Goal: Contribute content: Add original content to the website for others to see

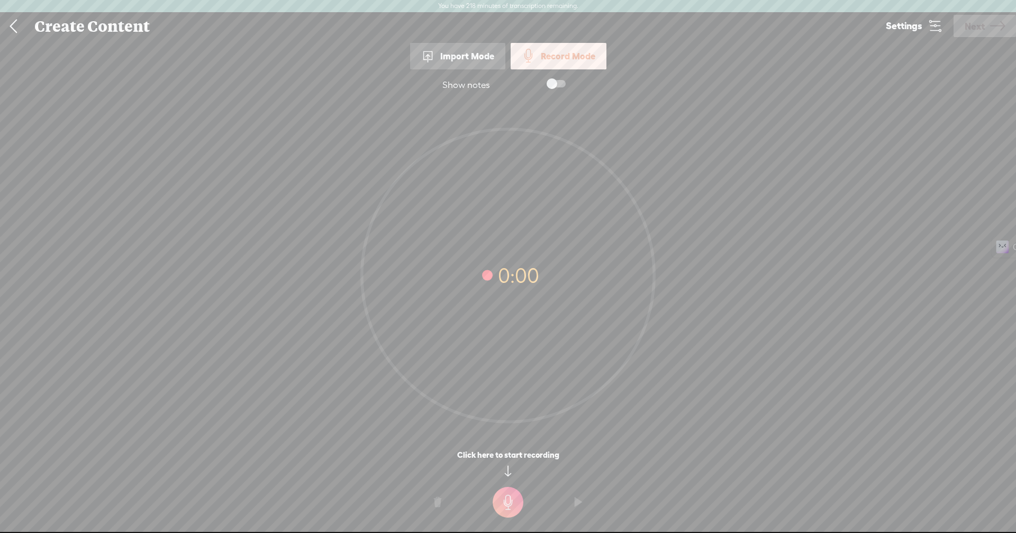
click at [510, 503] on t at bounding box center [508, 502] width 31 height 31
click at [520, 508] on t at bounding box center [508, 509] width 31 height 31
click at [435, 512] on t at bounding box center [437, 509] width 7 height 32
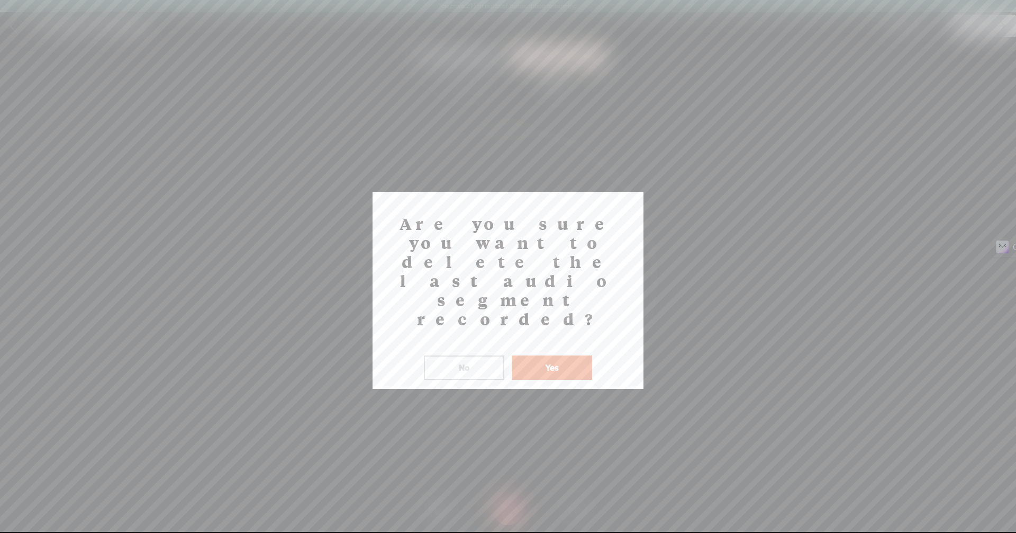
click at [548, 355] on button "Yes" at bounding box center [552, 367] width 80 height 24
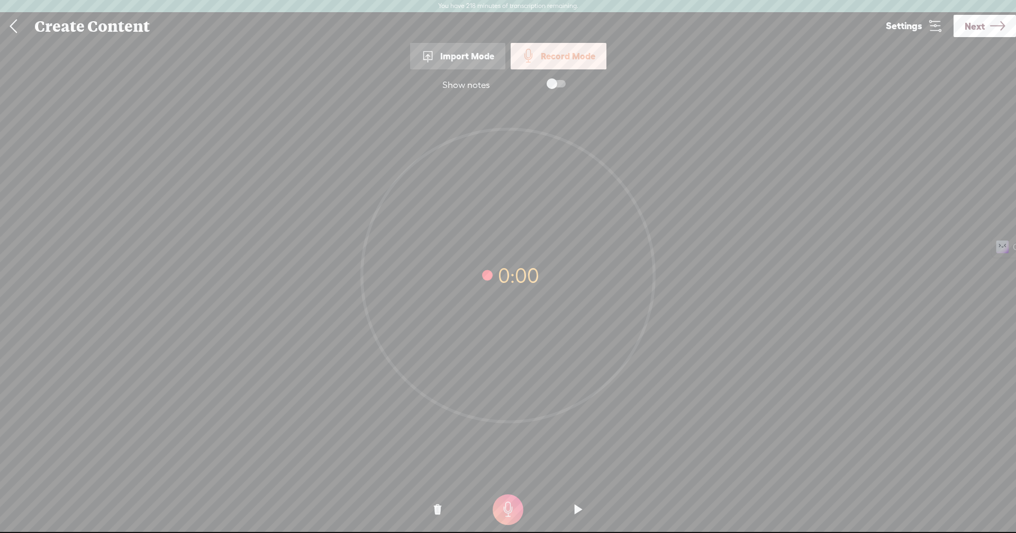
click at [501, 499] on t at bounding box center [508, 509] width 31 height 31
click at [508, 501] on t at bounding box center [508, 509] width 31 height 31
click at [986, 21] on link "Next" at bounding box center [985, 26] width 62 height 22
click at [875, 21] on div "Create Content" at bounding box center [451, 27] width 848 height 28
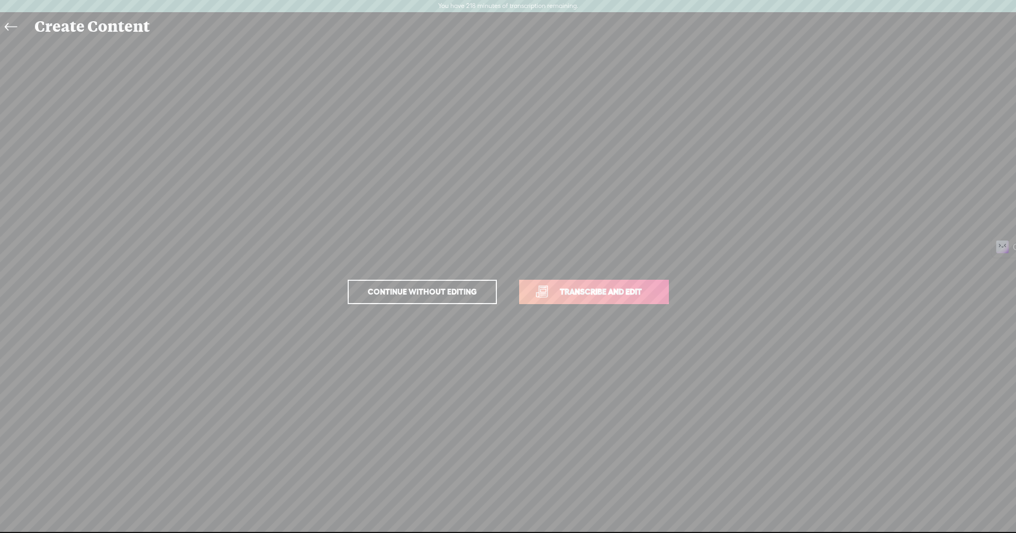
click at [590, 291] on span "Transcribe and edit" at bounding box center [601, 291] width 104 height 12
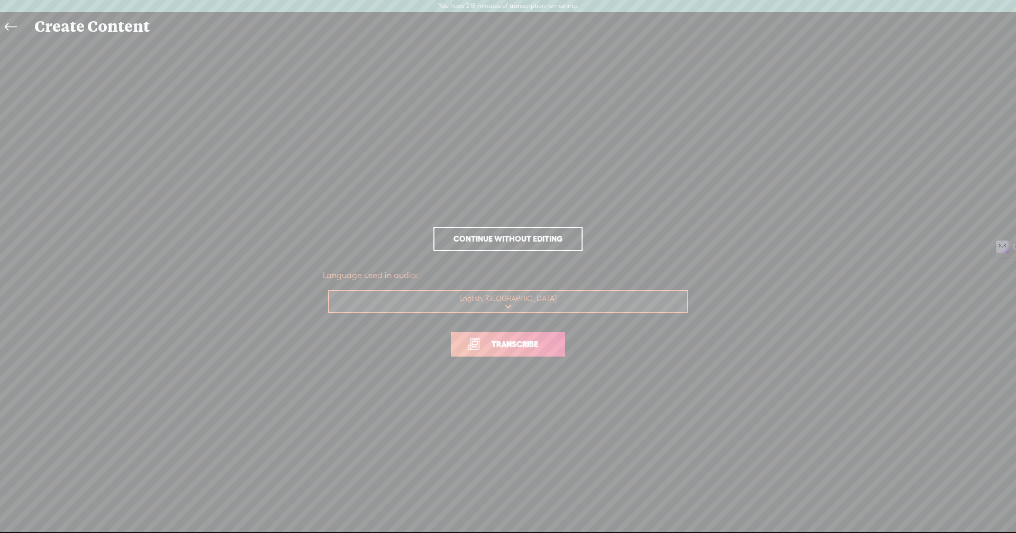
click at [508, 345] on span "Transcribe" at bounding box center [515, 344] width 69 height 12
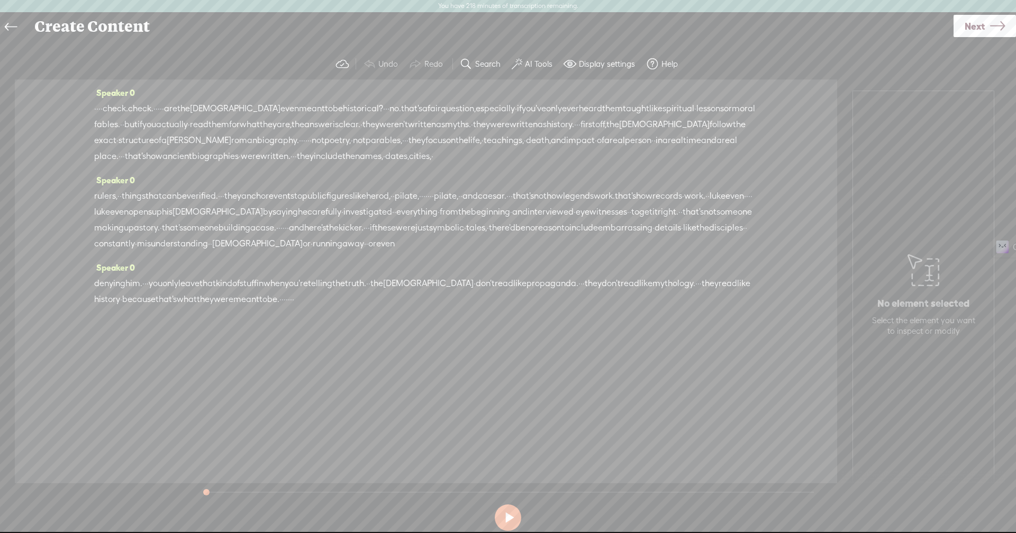
click at [162, 114] on span "·" at bounding box center [161, 109] width 2 height 16
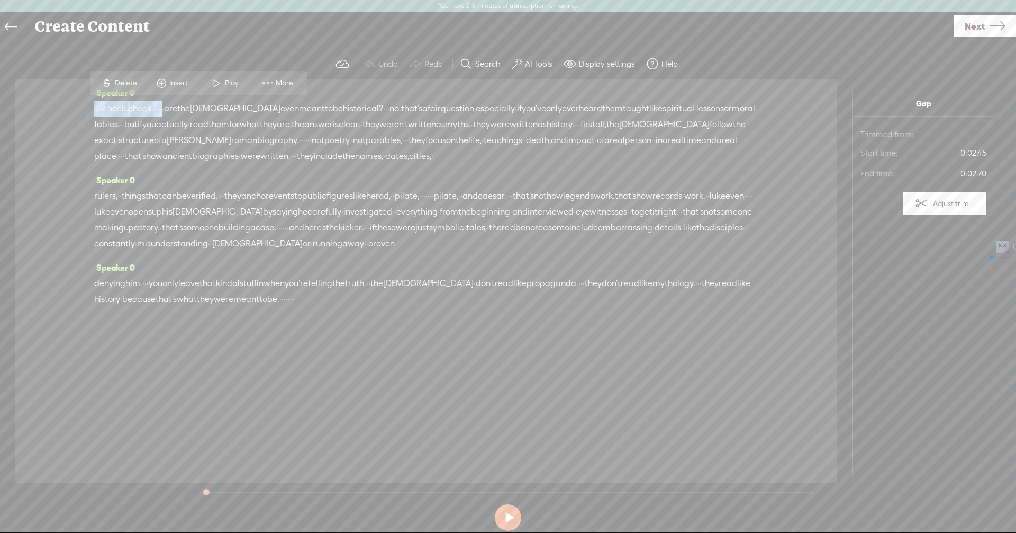
drag, startPoint x: 201, startPoint y: 114, endPoint x: 85, endPoint y: 111, distance: 115.4
click at [85, 111] on div "Speaker 0 · · · · check. check. · · · · · are the [DEMOGRAPHIC_DATA] even meant…" at bounding box center [426, 280] width 823 height 403
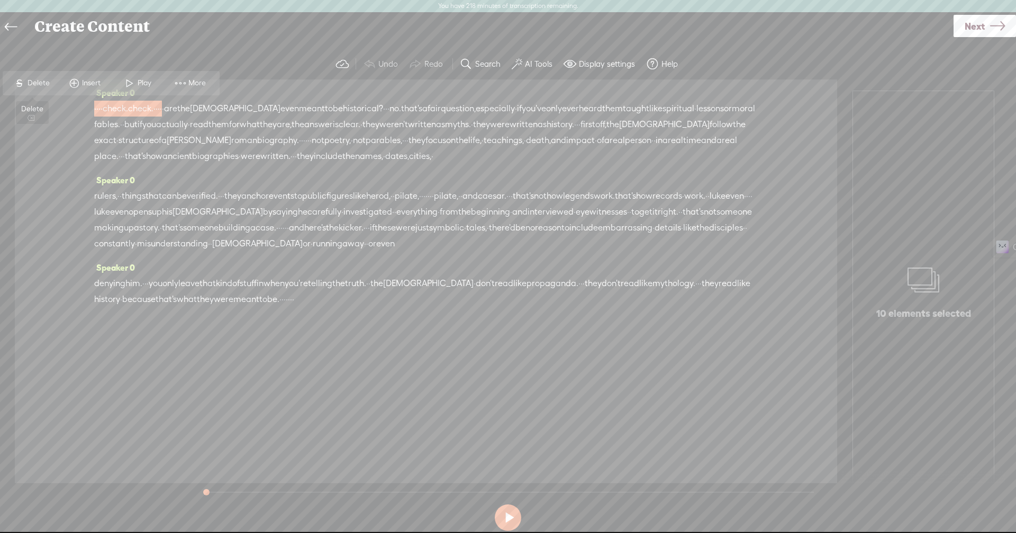
click at [33, 81] on span "Delete" at bounding box center [40, 83] width 25 height 11
click at [332, 106] on span "no." at bounding box center [338, 109] width 12 height 16
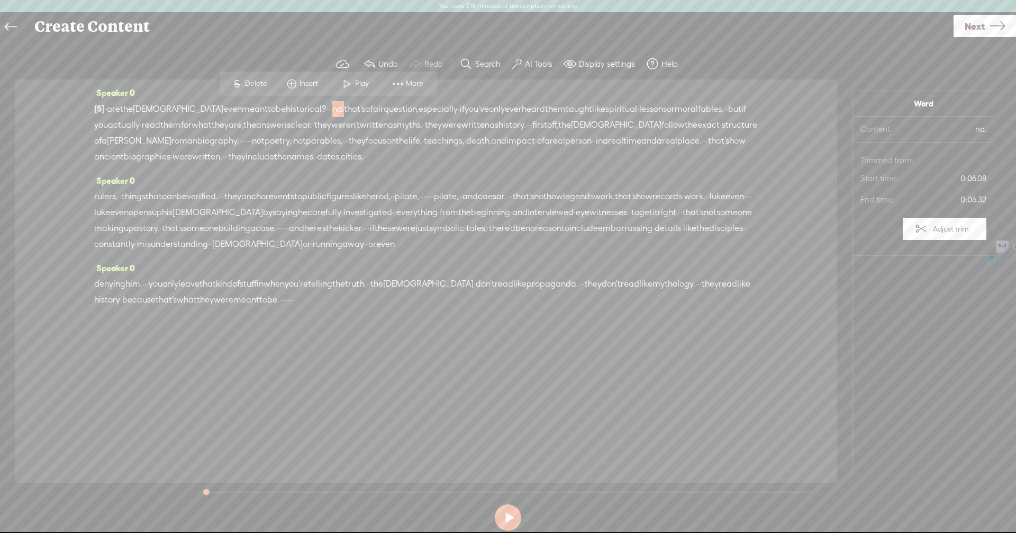
drag, startPoint x: 544, startPoint y: 208, endPoint x: 479, endPoint y: 212, distance: 65.8
click at [479, 212] on div "rulers, · · things that can be verified. · · · they anchor events to public fig…" at bounding box center [426, 220] width 664 height 64
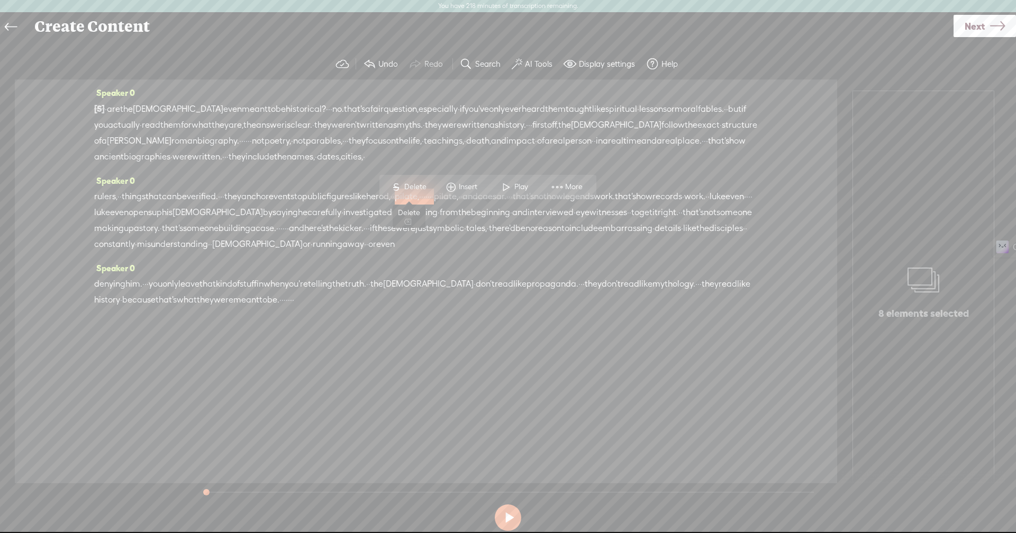
click at [398, 190] on span "S" at bounding box center [397, 186] width 16 height 19
drag, startPoint x: 198, startPoint y: 229, endPoint x: 243, endPoint y: 228, distance: 45.0
click at [243, 228] on div "rulers, · · things that can be verified. · · · they anchor events to public fig…" at bounding box center [426, 220] width 664 height 64
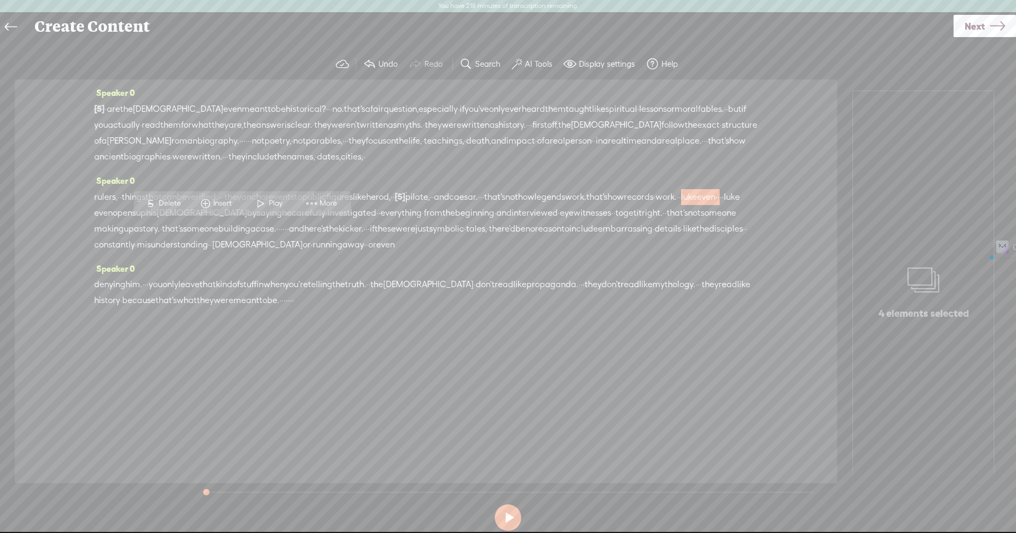
drag, startPoint x: 257, startPoint y: 230, endPoint x: 242, endPoint y: 229, distance: 14.9
click at [242, 229] on div "rulers, · · things that can be verified. · · · they anchor events to public fig…" at bounding box center [426, 220] width 664 height 64
drag, startPoint x: 252, startPoint y: 232, endPoint x: 208, endPoint y: 231, distance: 44.0
click at [208, 231] on div "rulers, · · things that can be verified. · · · they anchor events to public fig…" at bounding box center [426, 220] width 664 height 64
click at [126, 200] on span "Delete" at bounding box center [129, 203] width 25 height 11
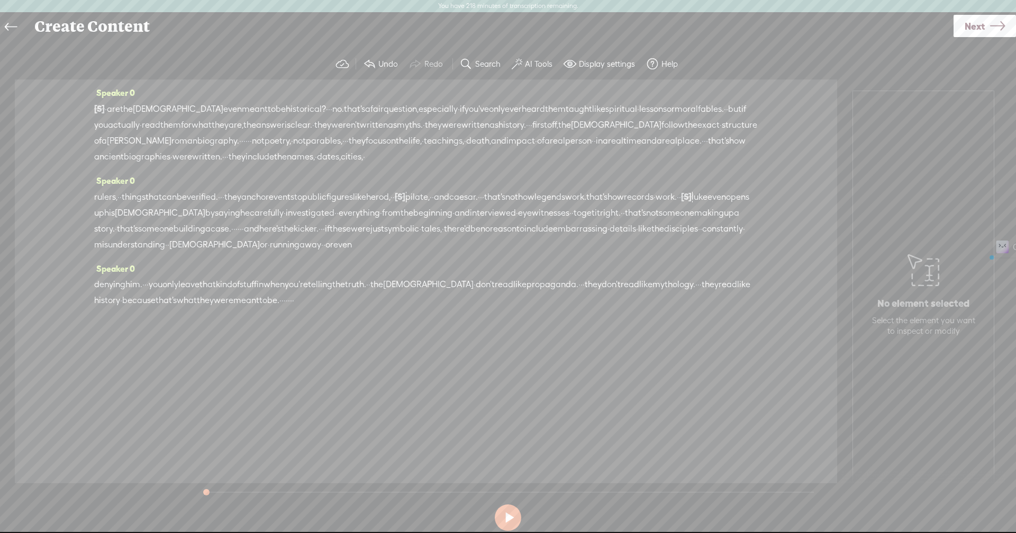
drag, startPoint x: 451, startPoint y: 332, endPoint x: 517, endPoint y: 326, distance: 66.4
click at [517, 308] on div "denying him. · · · you only leave that kind of stuff in when you're telling the…" at bounding box center [426, 292] width 664 height 32
click at [401, 308] on span "Delete" at bounding box center [409, 307] width 25 height 11
click at [510, 518] on button at bounding box center [508, 517] width 26 height 26
click at [501, 519] on button at bounding box center [508, 517] width 26 height 26
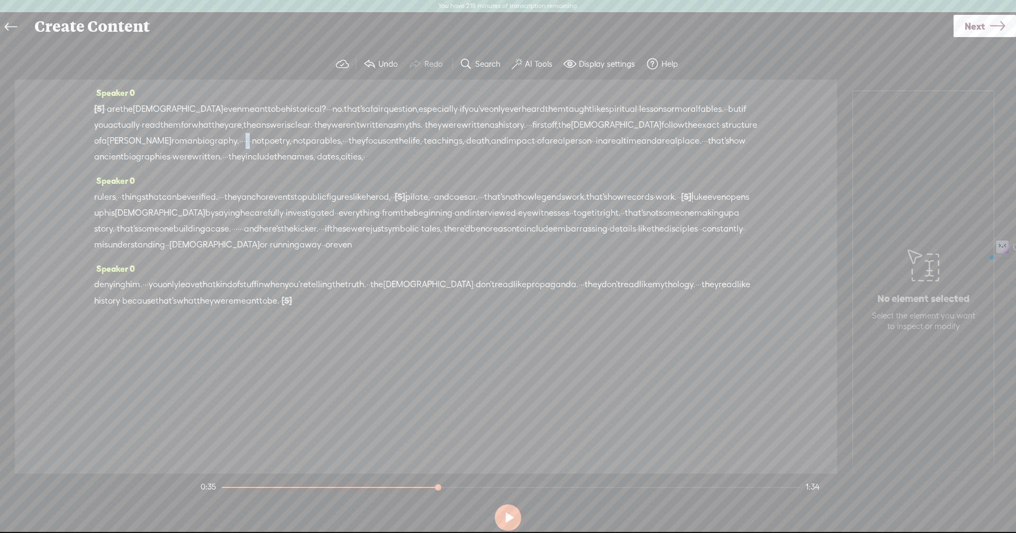
drag, startPoint x: 420, startPoint y: 139, endPoint x: 398, endPoint y: 138, distance: 22.3
click at [407, 138] on div "[S] · · · · check. check. · · · · · are the [DEMOGRAPHIC_DATA] even meant to be…" at bounding box center [426, 133] width 664 height 64
drag, startPoint x: 398, startPoint y: 138, endPoint x: 409, endPoint y: 139, distance: 11.2
click at [246, 139] on span "·" at bounding box center [245, 141] width 2 height 16
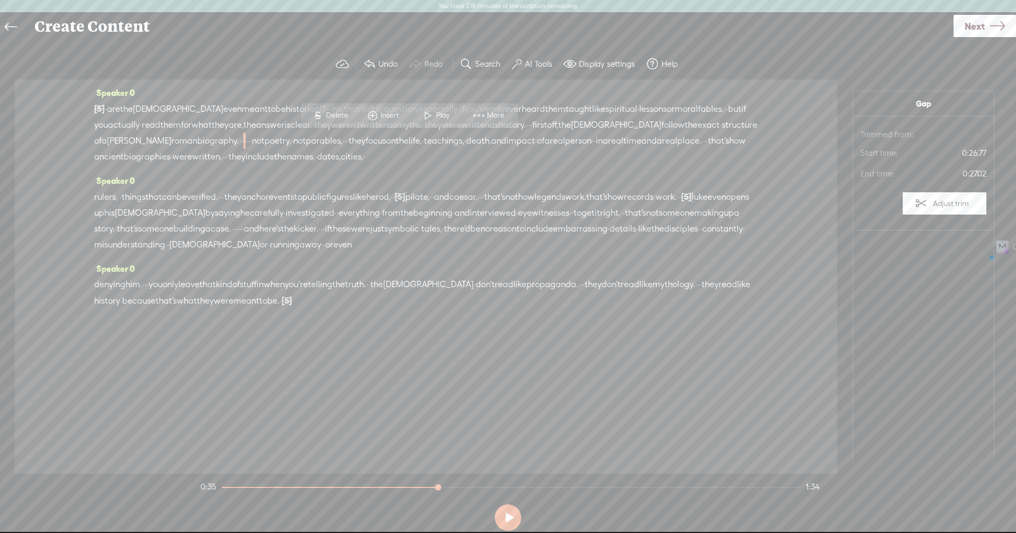
drag, startPoint x: 425, startPoint y: 142, endPoint x: 410, endPoint y: 139, distance: 15.1
click at [410, 139] on div "[S] · · · · check. check. · · · · · are the [DEMOGRAPHIC_DATA] even meant to be…" at bounding box center [426, 133] width 664 height 64
click at [246, 139] on span "·" at bounding box center [245, 141] width 2 height 16
click at [250, 140] on span "·" at bounding box center [249, 141] width 2 height 16
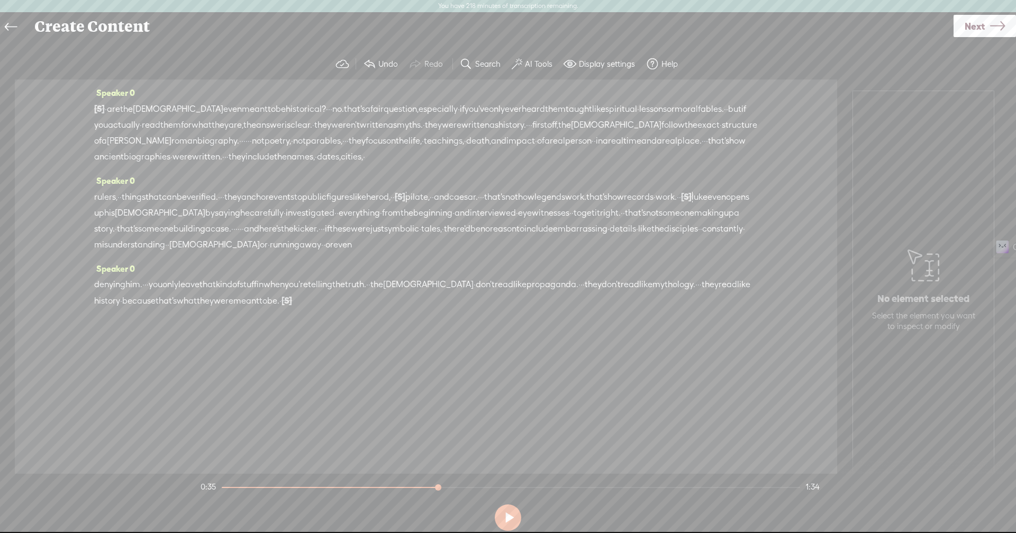
click at [244, 139] on span "·" at bounding box center [242, 141] width 2 height 16
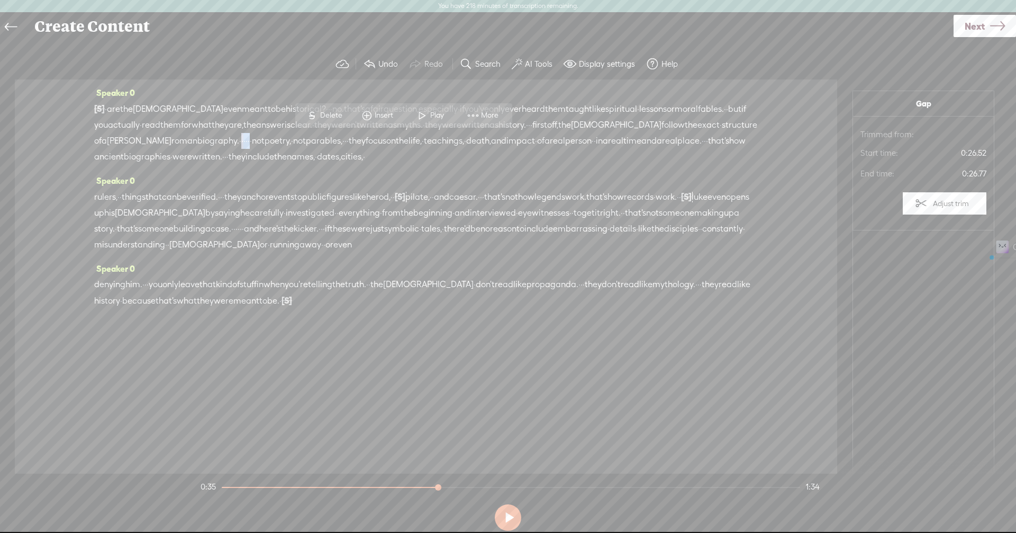
drag, startPoint x: 406, startPoint y: 139, endPoint x: 419, endPoint y: 139, distance: 13.2
click at [419, 139] on div "[S] · · · · check. check. · · · · · are the [DEMOGRAPHIC_DATA] even meant to be…" at bounding box center [426, 133] width 664 height 64
click at [352, 118] on span "Delete" at bounding box center [351, 115] width 25 height 11
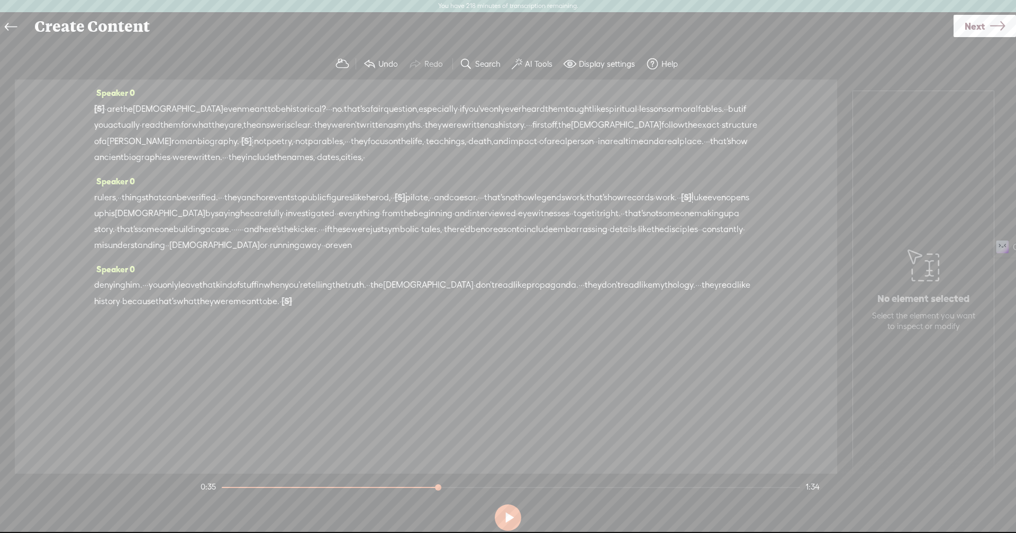
click at [722, 133] on span "structure" at bounding box center [739, 125] width 35 height 16
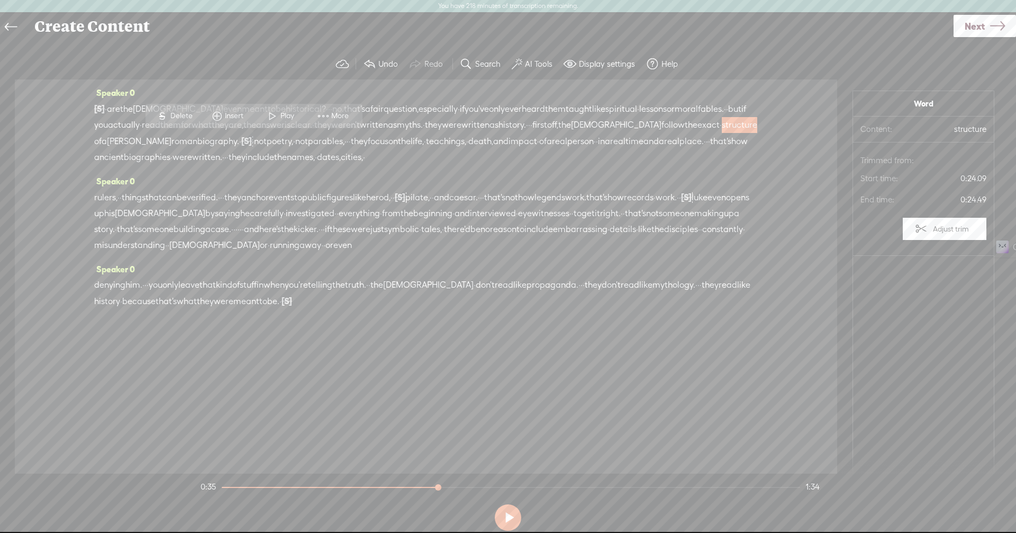
click at [503, 520] on button at bounding box center [508, 517] width 26 height 26
click at [273, 117] on span at bounding box center [273, 115] width 16 height 19
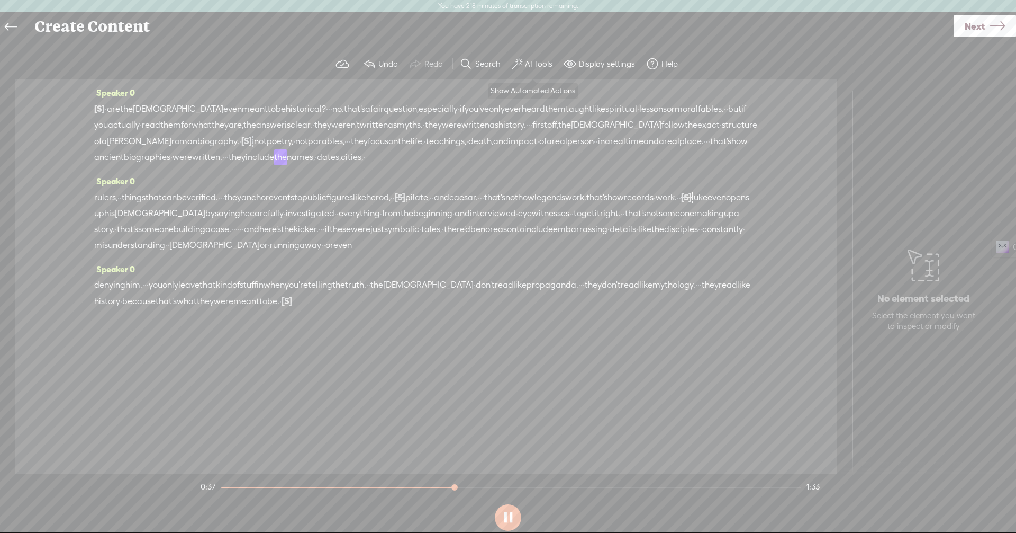
click at [535, 61] on label "AI Tools" at bounding box center [539, 64] width 28 height 11
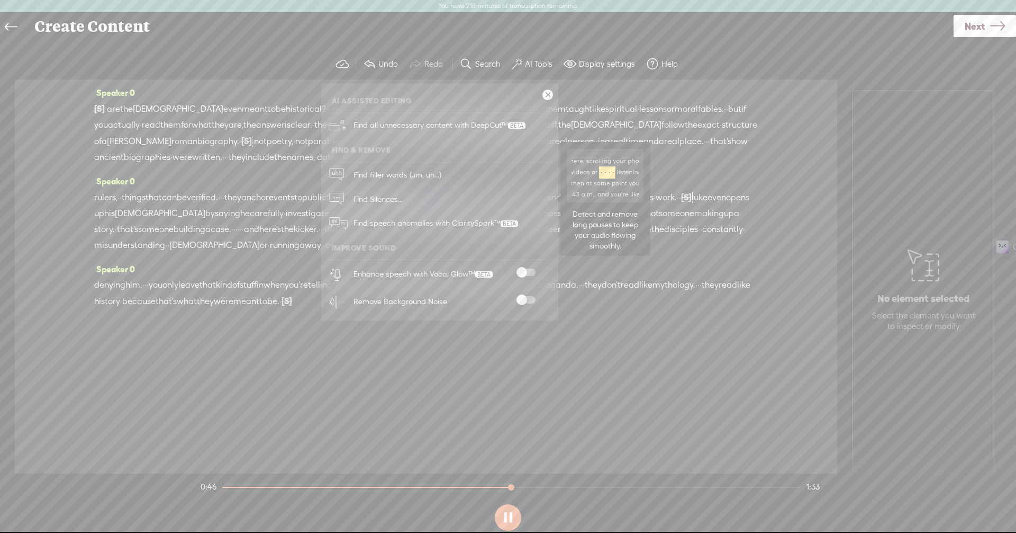
click at [368, 200] on span "Find Silences..." at bounding box center [378, 199] width 57 height 24
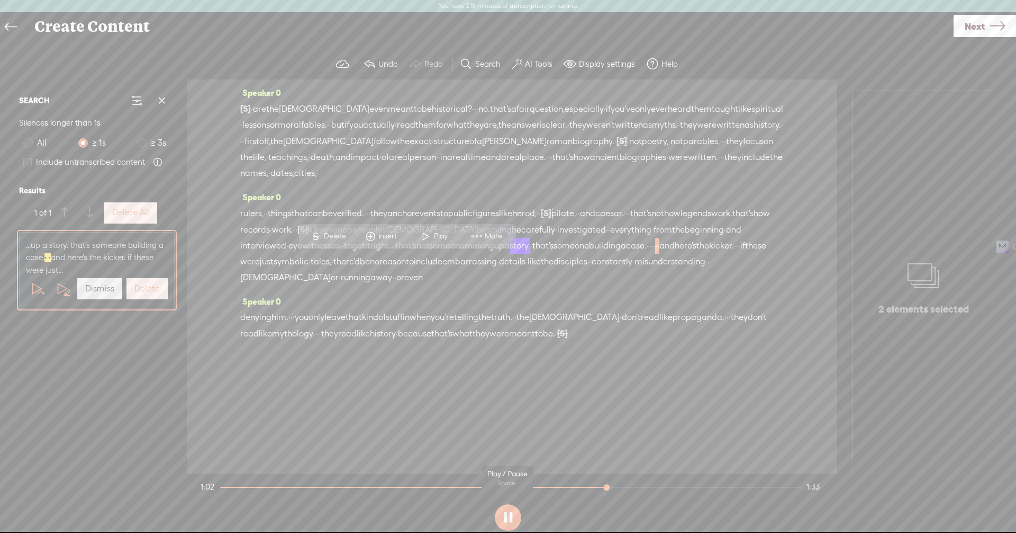
click at [502, 515] on button at bounding box center [508, 517] width 26 height 26
click at [0, 0] on button at bounding box center [0, 0] width 0 height 0
click at [148, 292] on label "Delete" at bounding box center [146, 288] width 25 height 11
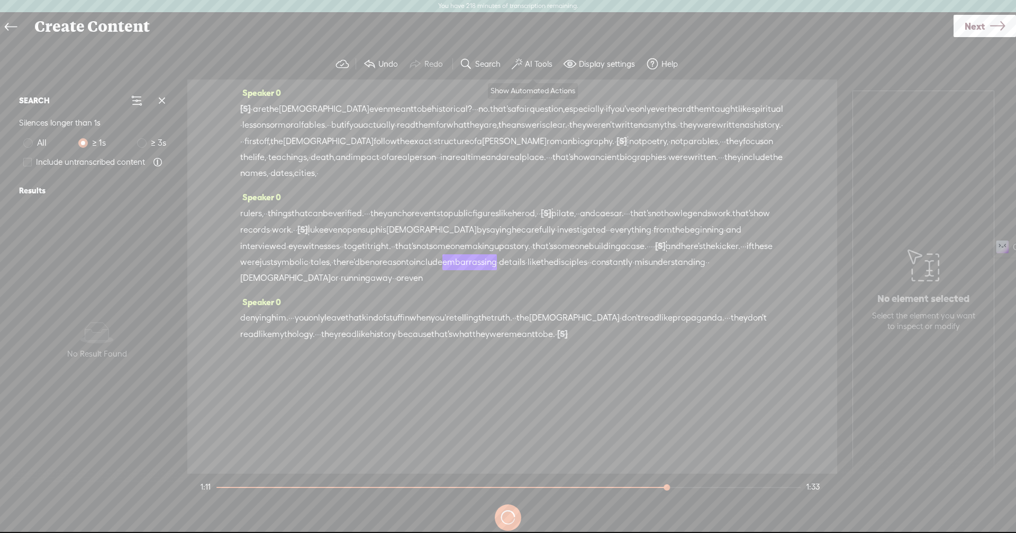
click at [520, 59] on span at bounding box center [517, 64] width 11 height 13
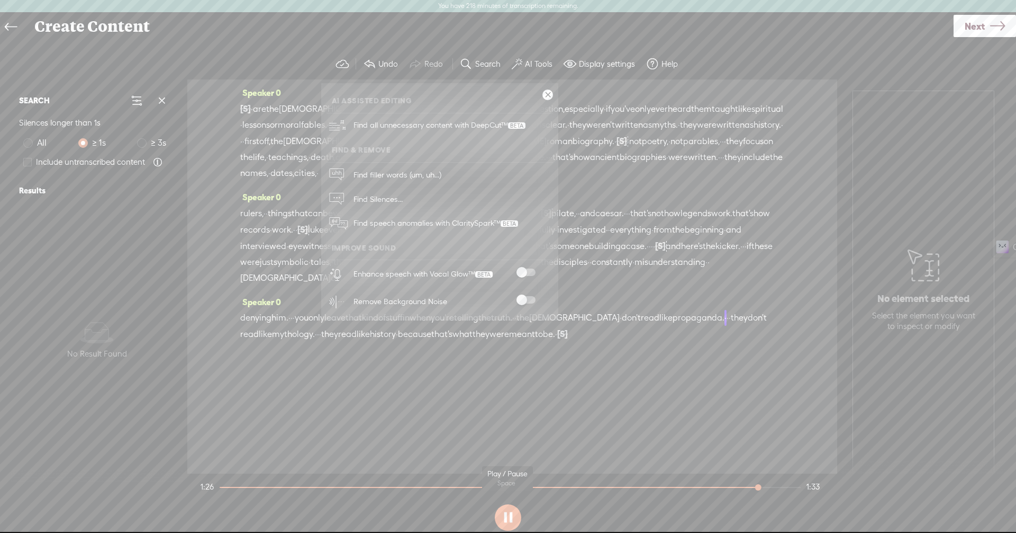
click at [506, 523] on button at bounding box center [508, 517] width 26 height 26
click at [522, 303] on span at bounding box center [526, 299] width 19 height 7
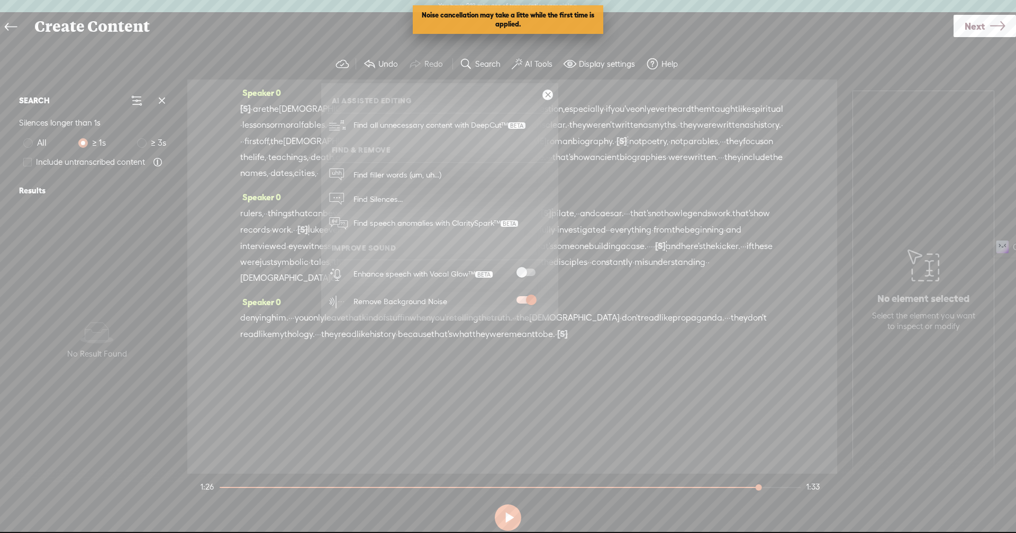
click at [522, 344] on div "Speaker 0 denying him. · · · you only leave that kind of stuff in when you're t…" at bounding box center [512, 322] width 544 height 56
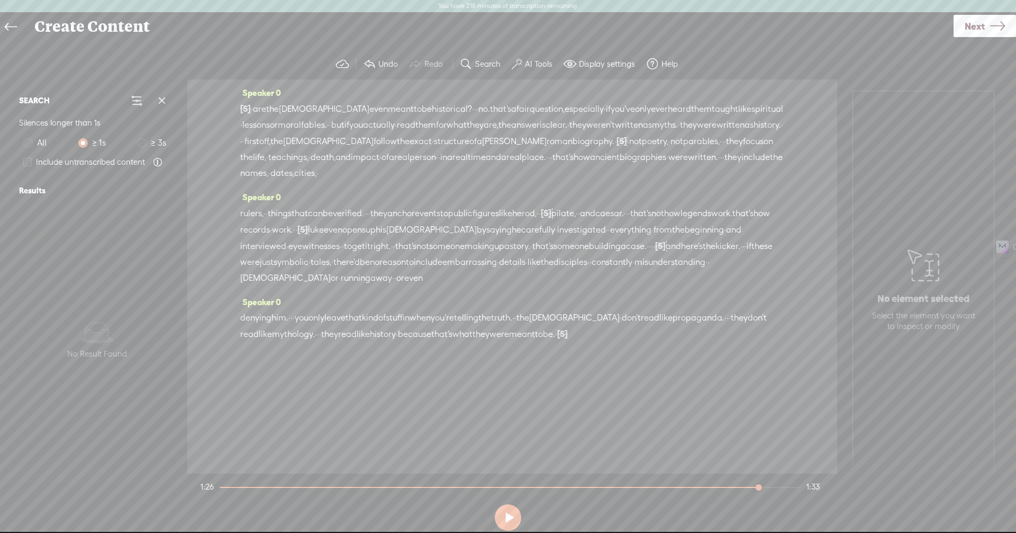
click at [527, 67] on label "AI Tools" at bounding box center [539, 64] width 28 height 11
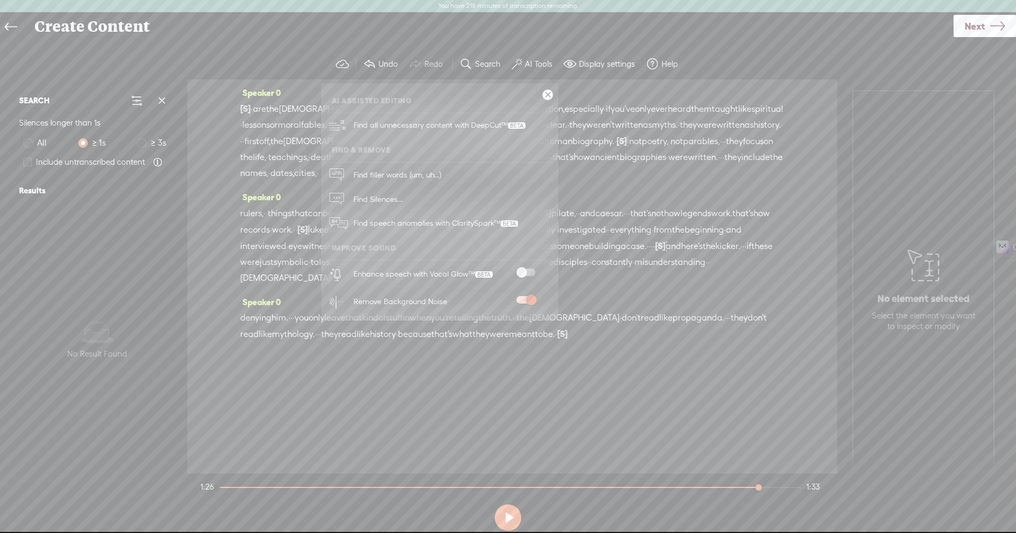
click at [522, 271] on span at bounding box center [526, 271] width 19 height 7
click at [625, 380] on div "Speaker 0 [S] · · · · check. check. · · · · · are the [DEMOGRAPHIC_DATA] even m…" at bounding box center [512, 276] width 650 height 394
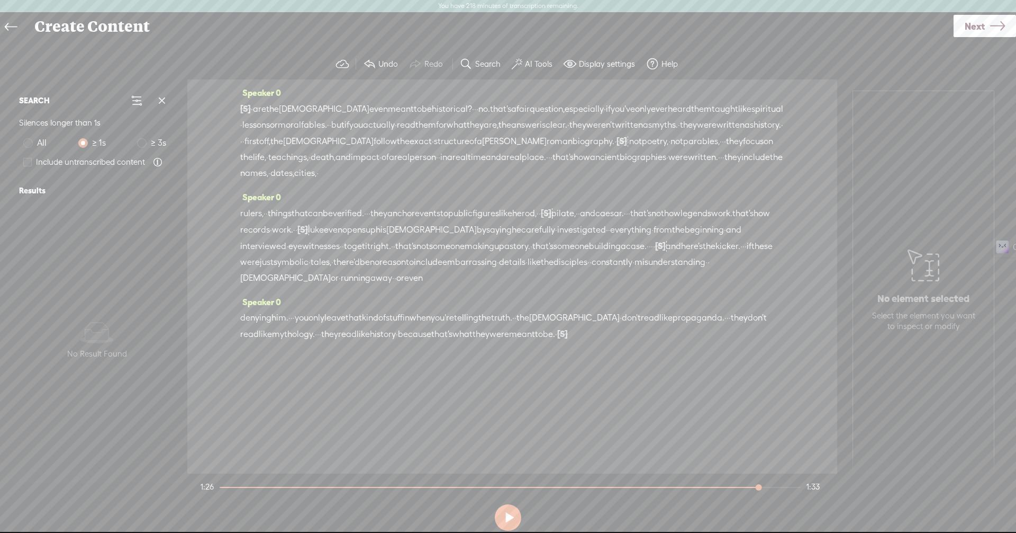
click at [265, 107] on span "are" at bounding box center [259, 109] width 13 height 16
drag, startPoint x: 761, startPoint y: 495, endPoint x: 674, endPoint y: 494, distance: 86.8
click at [761, 494] on div at bounding box center [760, 488] width 24 height 24
drag, startPoint x: 662, startPoint y: 494, endPoint x: 633, endPoint y: 494, distance: 29.6
click at [633, 494] on section "1:26 1:33" at bounding box center [511, 486] width 624 height 26
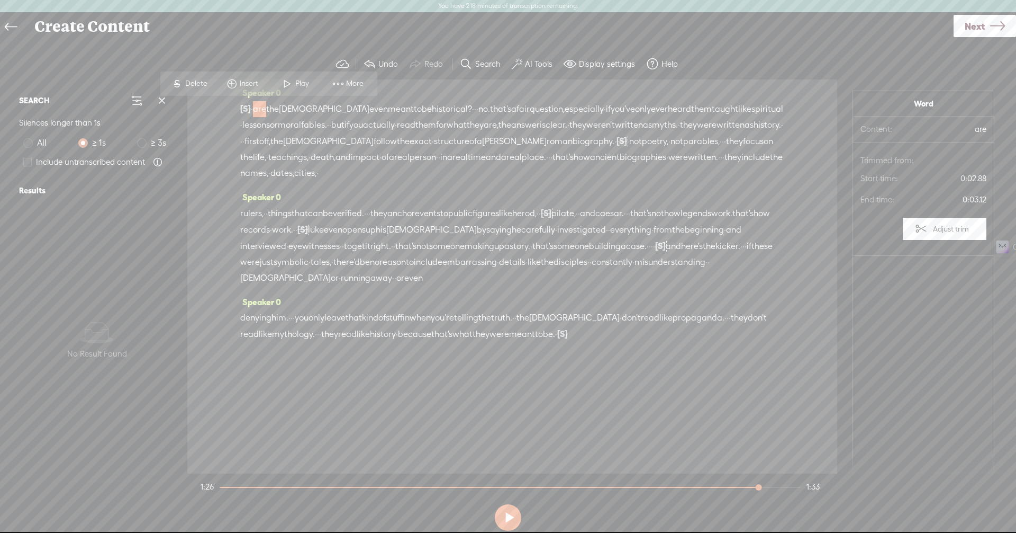
click at [627, 493] on section "1:26 1:33" at bounding box center [511, 486] width 624 height 26
drag, startPoint x: 760, startPoint y: 484, endPoint x: 690, endPoint y: 481, distance: 69.9
click at [701, 483] on div at bounding box center [708, 488] width 24 height 24
click at [689, 478] on div at bounding box center [701, 488] width 24 height 24
drag, startPoint x: 698, startPoint y: 484, endPoint x: 526, endPoint y: 488, distance: 171.6
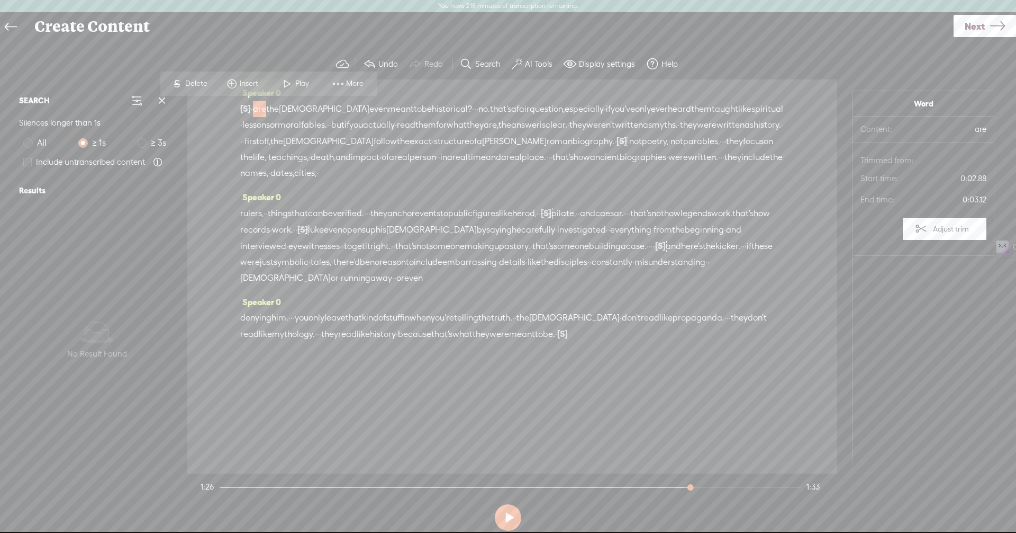
click at [680, 487] on div at bounding box center [692, 488] width 24 height 24
drag, startPoint x: 526, startPoint y: 488, endPoint x: 312, endPoint y: 481, distance: 214.0
click at [312, 481] on section "1:26 1:33" at bounding box center [511, 486] width 624 height 26
click at [232, 489] on section "1:26 1:33" at bounding box center [511, 486] width 624 height 26
click at [231, 484] on section "1:26 1:33" at bounding box center [511, 486] width 624 height 26
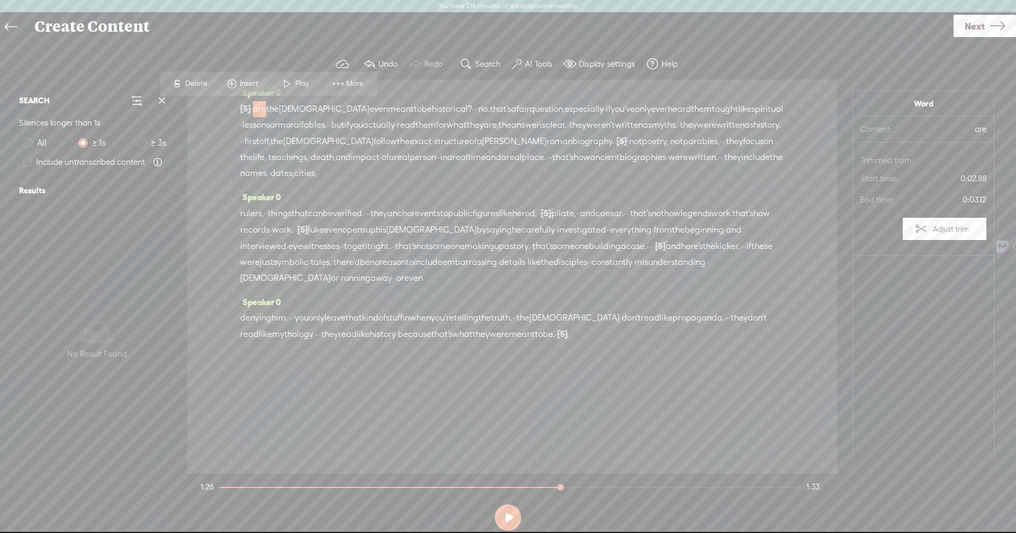
click at [229, 484] on section "1:26 1:33" at bounding box center [511, 486] width 624 height 26
click at [228, 486] on div at bounding box center [510, 486] width 582 height 1
click at [229, 488] on section "1:26 1:33" at bounding box center [511, 486] width 624 height 26
click at [227, 487] on div at bounding box center [510, 487] width 581 height 1
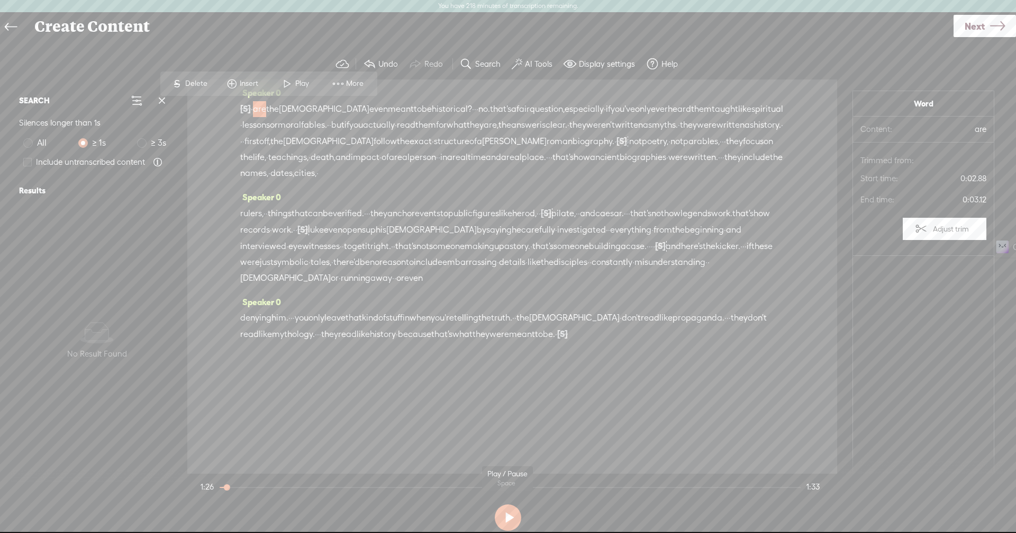
click at [516, 515] on button at bounding box center [508, 517] width 26 height 26
click at [516, 515] on section at bounding box center [508, 517] width 619 height 35
click at [511, 512] on button at bounding box center [508, 517] width 26 height 26
drag, startPoint x: 478, startPoint y: 115, endPoint x: 469, endPoint y: 112, distance: 10.2
click at [479, 112] on span "no." at bounding box center [485, 109] width 12 height 16
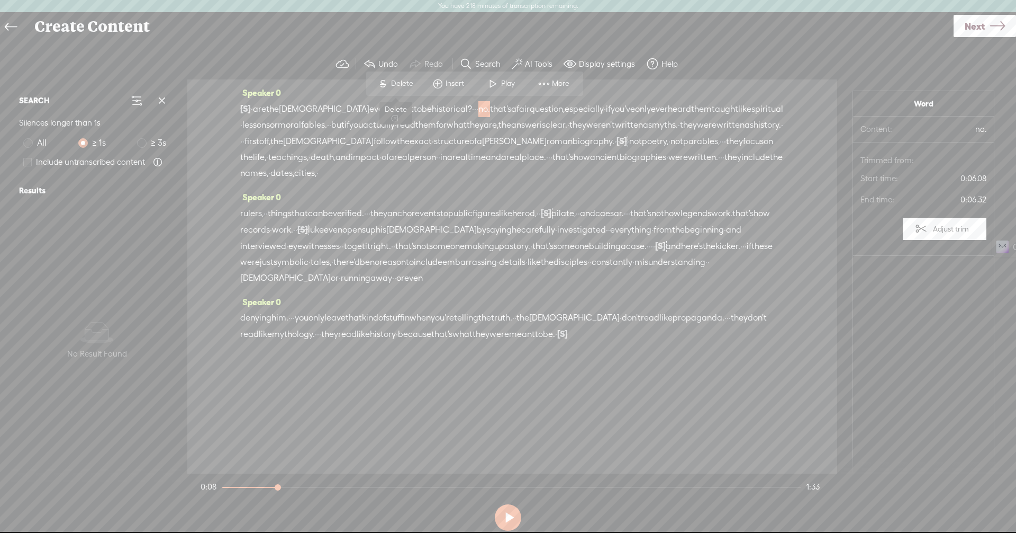
click at [397, 86] on span "Delete" at bounding box center [403, 83] width 25 height 11
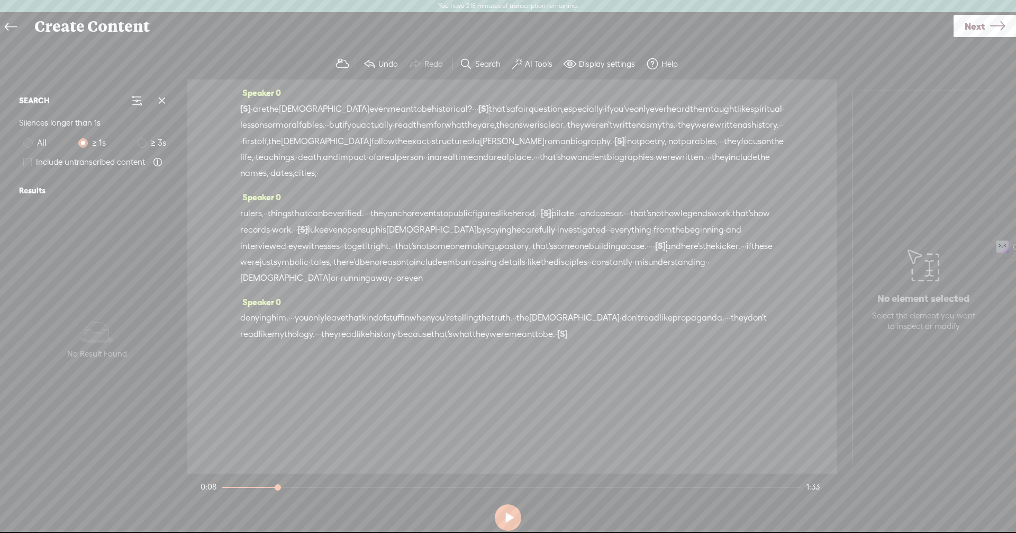
click at [414, 103] on span "to" at bounding box center [418, 109] width 8 height 16
click at [418, 86] on span "Play" at bounding box center [420, 83] width 16 height 11
click at [510, 515] on button at bounding box center [508, 517] width 26 height 26
click at [651, 254] on span "·" at bounding box center [652, 246] width 2 height 16
click at [385, 260] on div "rulers, · · things that can be verified. · · · they anchor events to public fig…" at bounding box center [512, 245] width 544 height 81
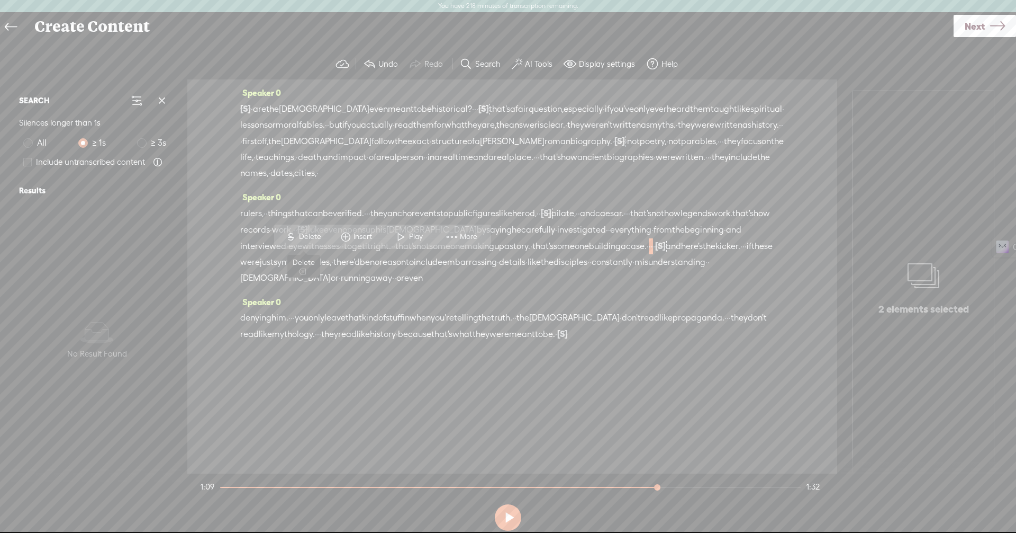
click at [307, 232] on span "Delete" at bounding box center [311, 236] width 25 height 11
click at [130, 105] on span at bounding box center [136, 100] width 13 height 13
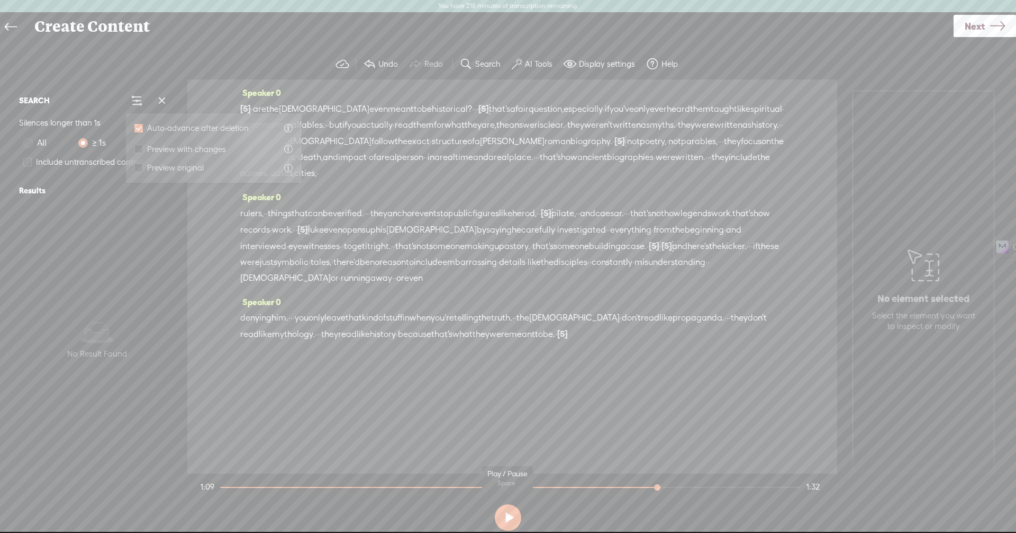
click at [504, 512] on button at bounding box center [508, 517] width 26 height 26
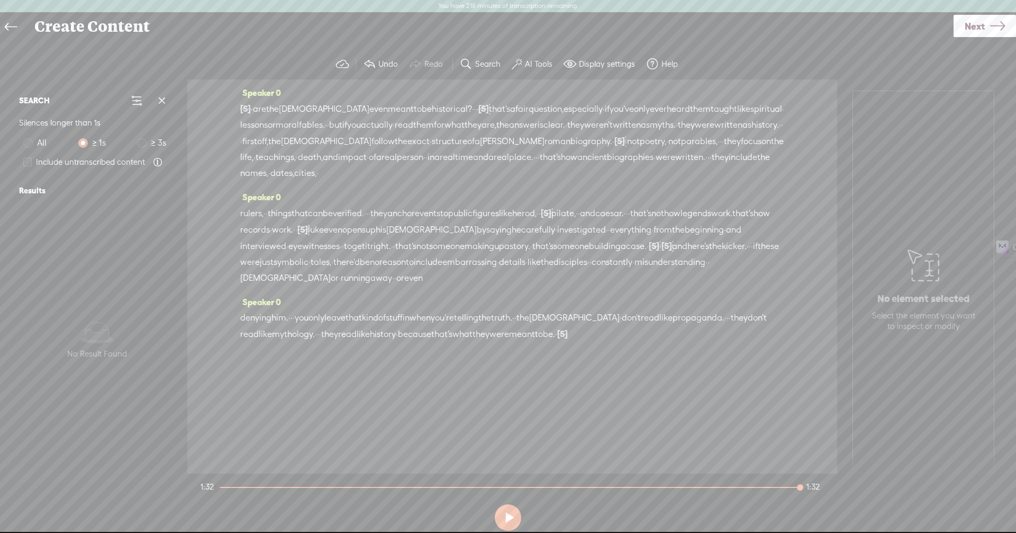
click at [968, 26] on span "Next" at bounding box center [975, 26] width 20 height 27
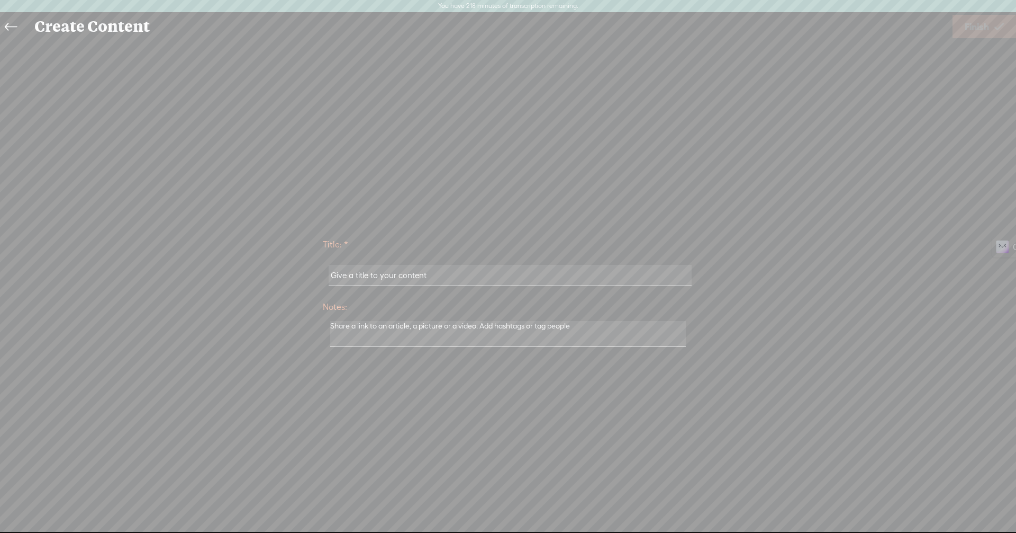
click at [426, 274] on input "text" at bounding box center [510, 275] width 363 height 21
click at [390, 272] on input "text" at bounding box center [510, 275] width 363 height 21
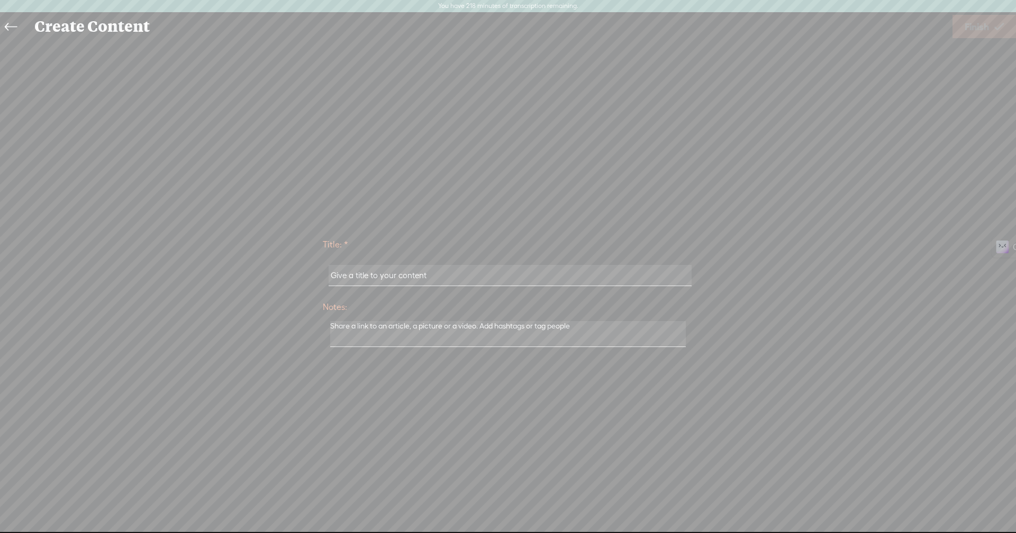
click at [390, 272] on input "text" at bounding box center [510, 275] width 363 height 21
click at [437, 282] on input "text" at bounding box center [510, 275] width 363 height 21
drag, startPoint x: 437, startPoint y: 272, endPoint x: 390, endPoint y: 276, distance: 47.9
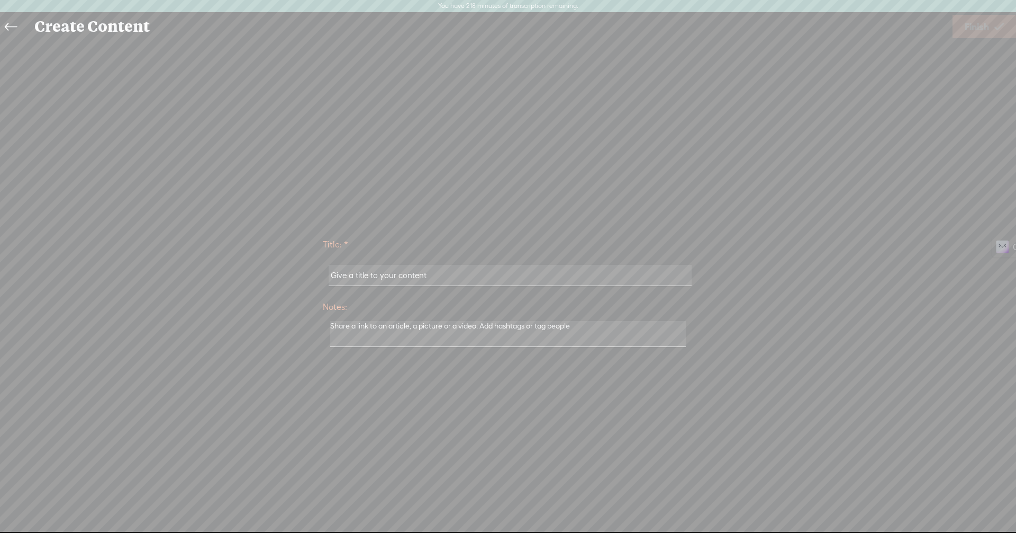
click at [390, 276] on input "text" at bounding box center [510, 275] width 363 height 21
click at [377, 271] on input "text" at bounding box center [510, 275] width 363 height 21
paste input "Are the [DEMOGRAPHIC_DATA] even meant to be historical"
type input "Are the [DEMOGRAPHIC_DATA] even meant to be historical"
click at [703, 218] on div "Title: * Are the [DEMOGRAPHIC_DATA] even meant to be historical Notes: Save as …" at bounding box center [508, 291] width 995 height 502
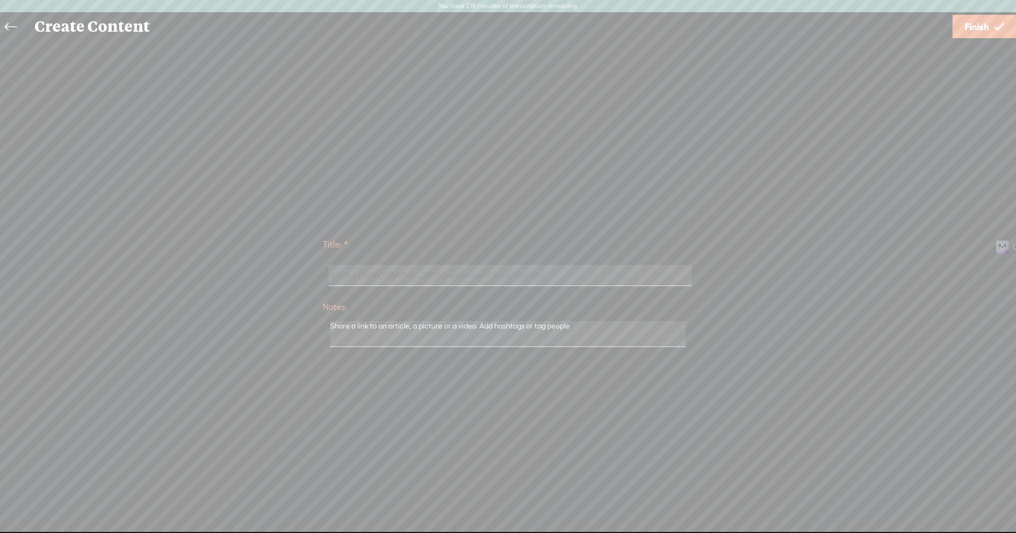
click at [985, 32] on span "Finish" at bounding box center [977, 26] width 24 height 27
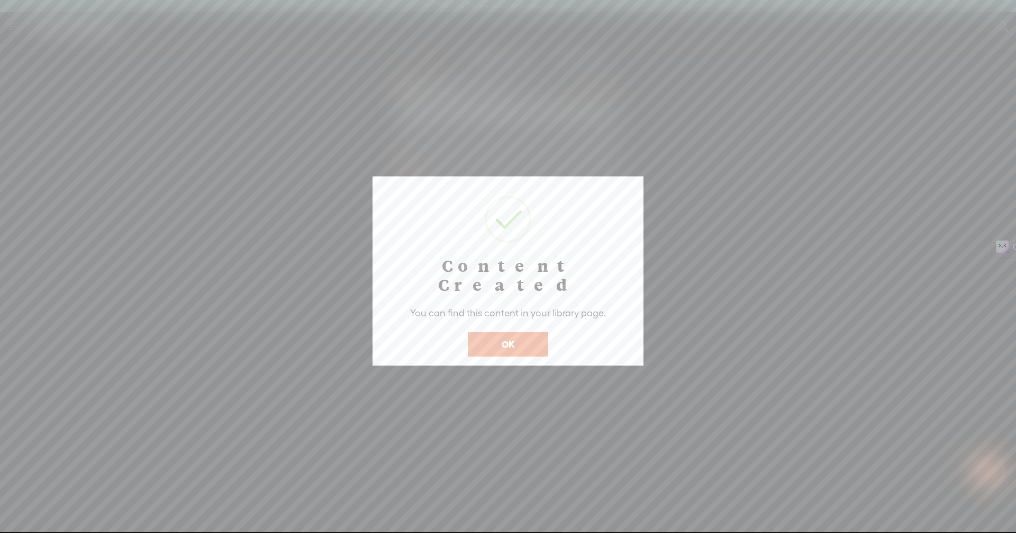
click at [516, 332] on button "OK" at bounding box center [508, 344] width 80 height 24
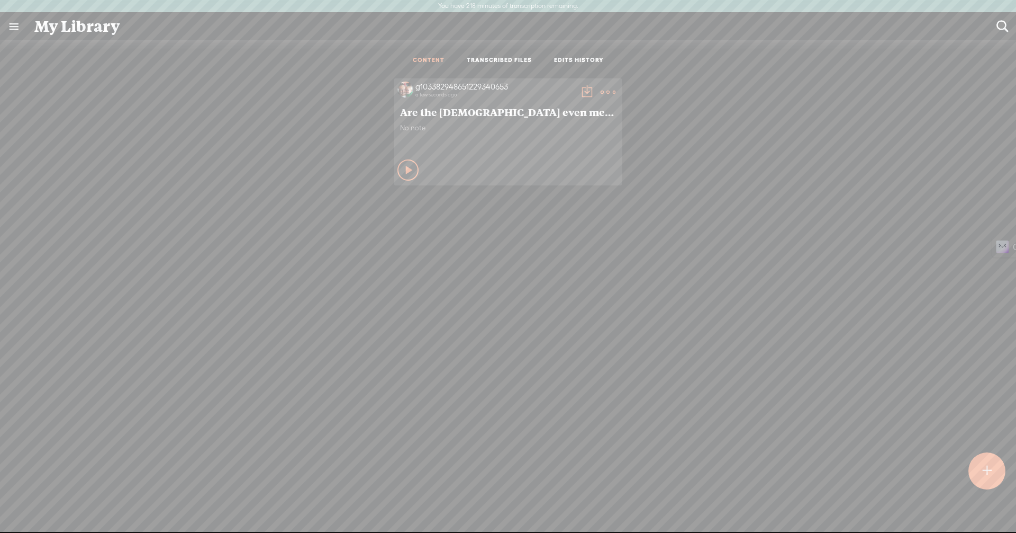
click at [580, 92] on t at bounding box center [587, 92] width 15 height 15
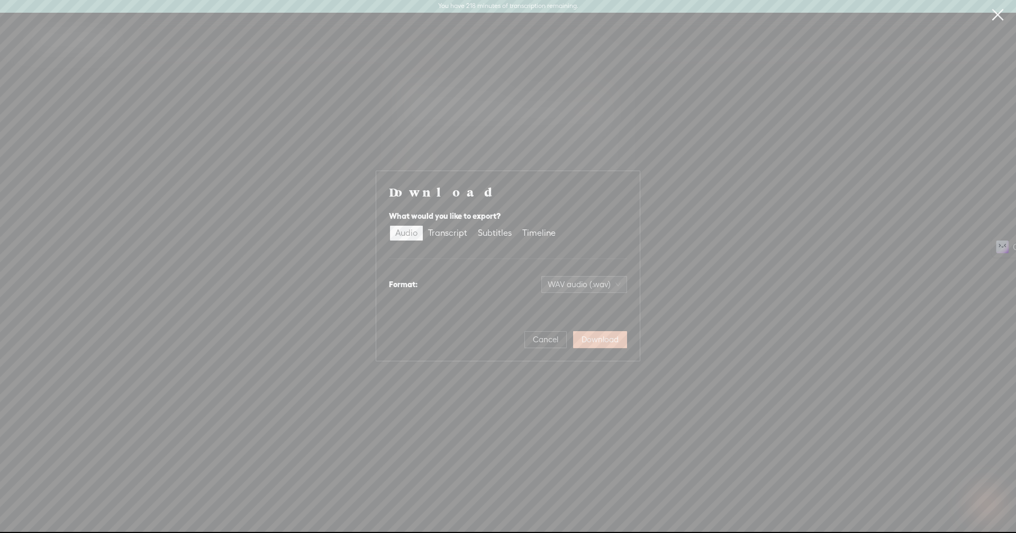
click at [599, 344] on span "Download" at bounding box center [600, 339] width 37 height 11
